Goal: Transaction & Acquisition: Purchase product/service

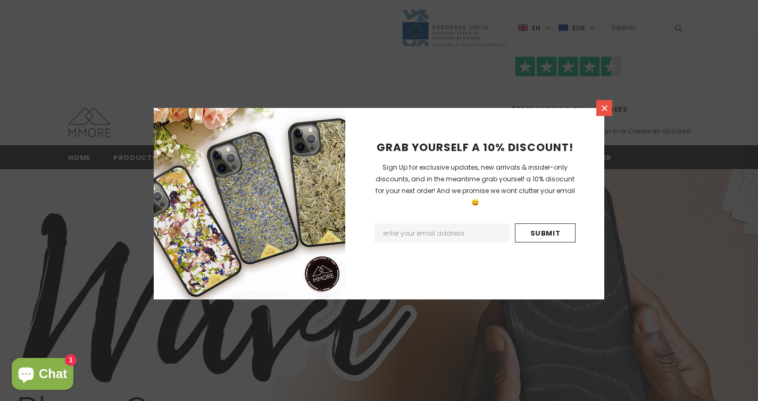
click at [604, 112] on icon at bounding box center [604, 108] width 9 height 9
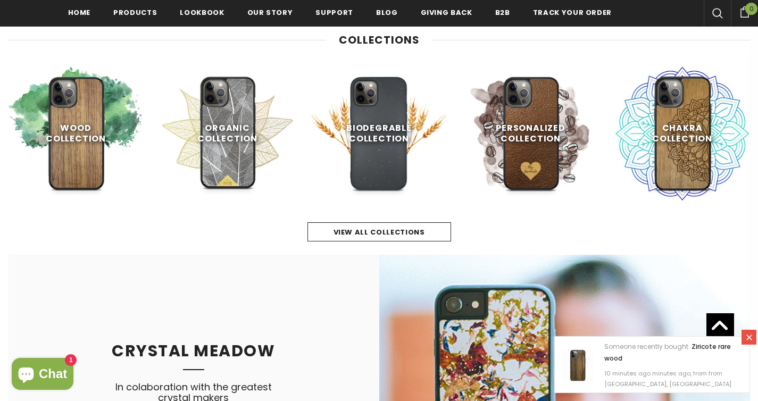
scroll to position [483, 0]
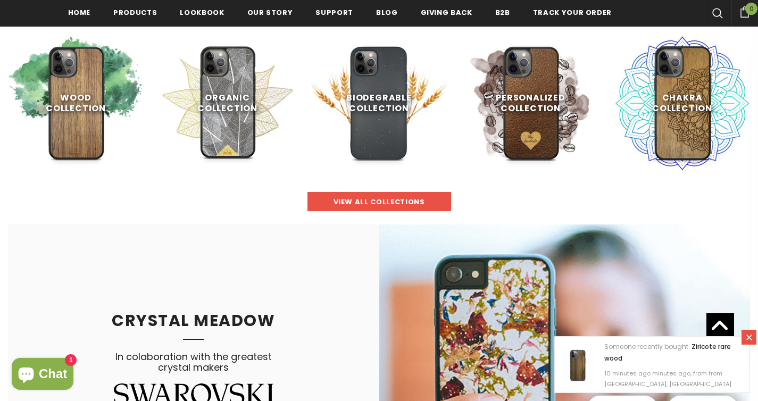
click at [368, 198] on span "view all collections" at bounding box center [378, 202] width 91 height 10
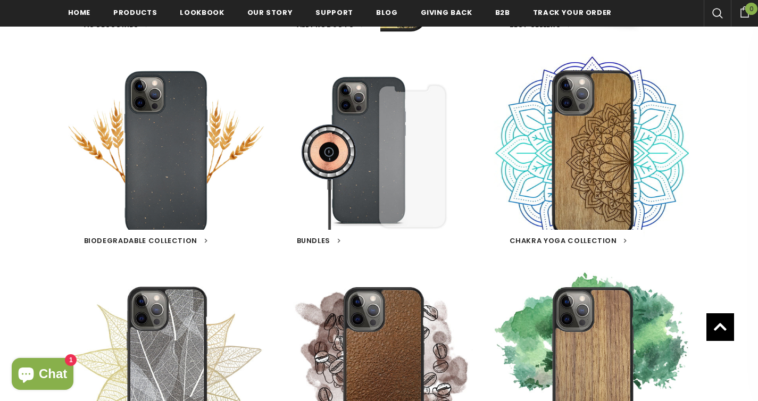
scroll to position [377, 0]
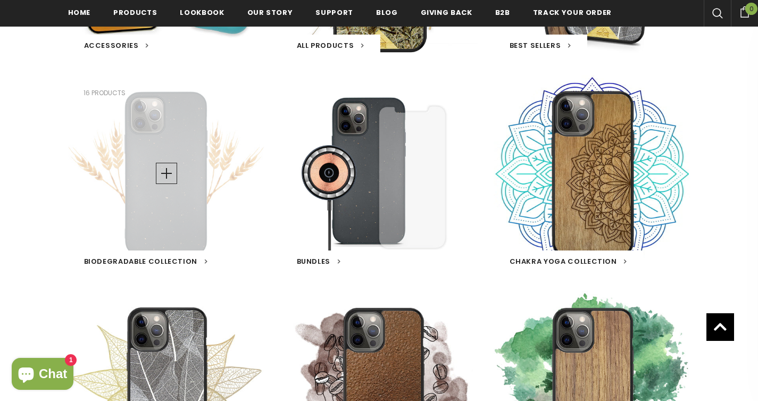
click at [120, 260] on span "Biodegradable Collection" at bounding box center [141, 261] width 114 height 10
